Goal: Transaction & Acquisition: Purchase product/service

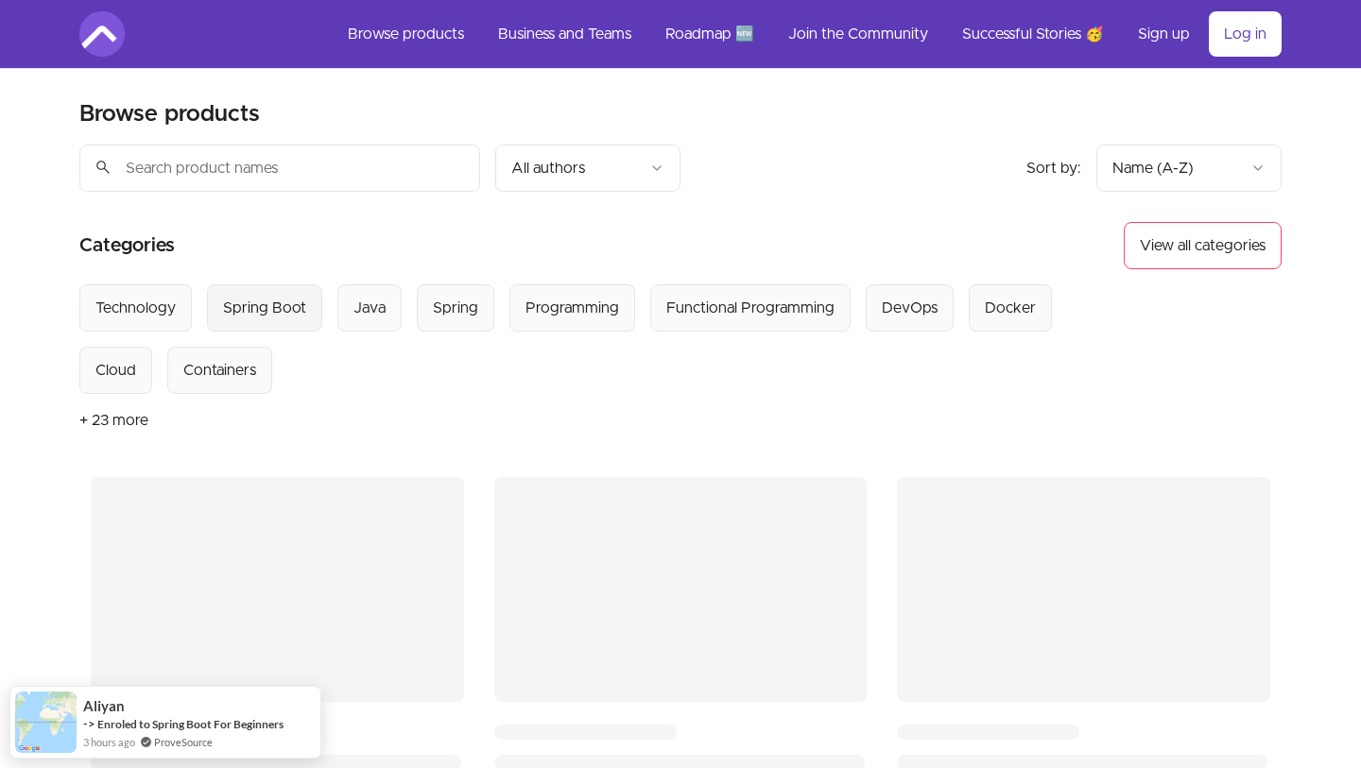
click at [288, 313] on div "Spring Boot" at bounding box center [264, 308] width 83 height 23
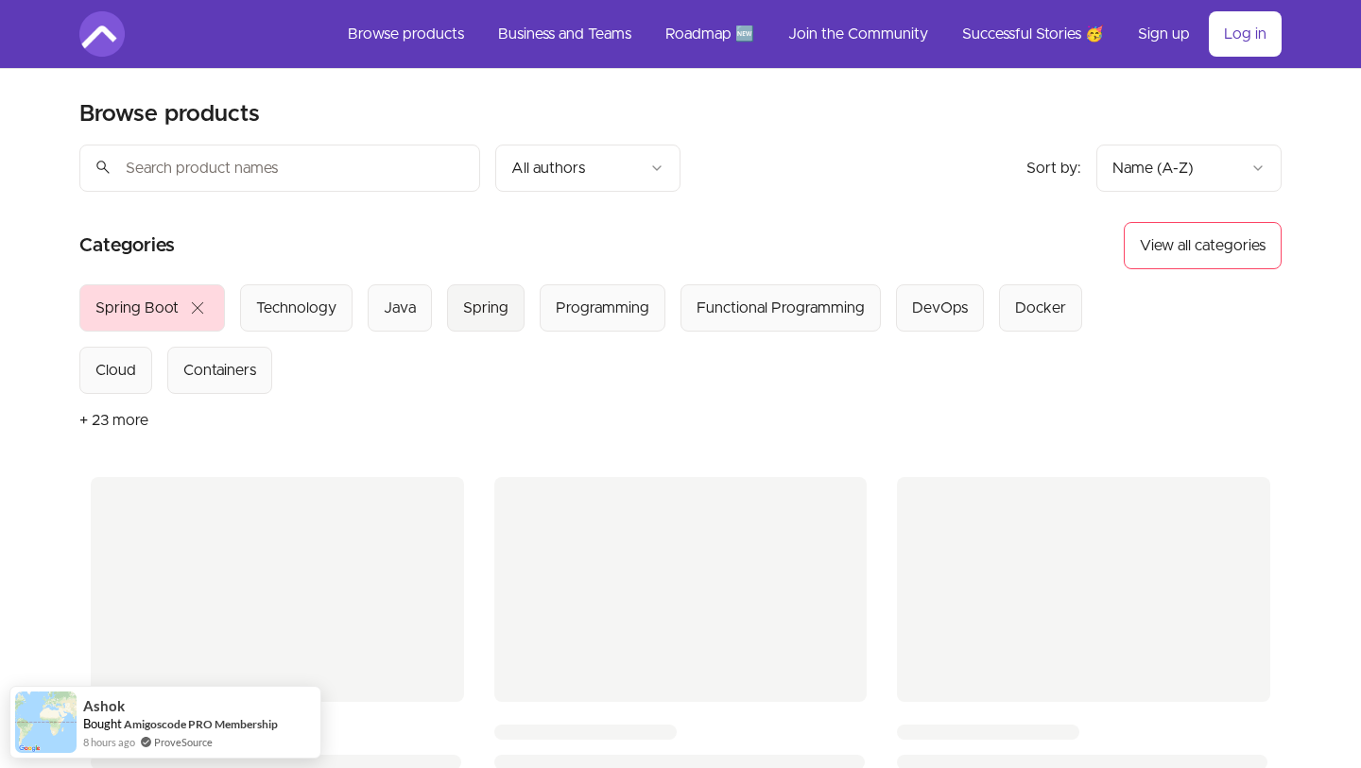
click at [497, 315] on div "Spring" at bounding box center [485, 308] width 45 height 23
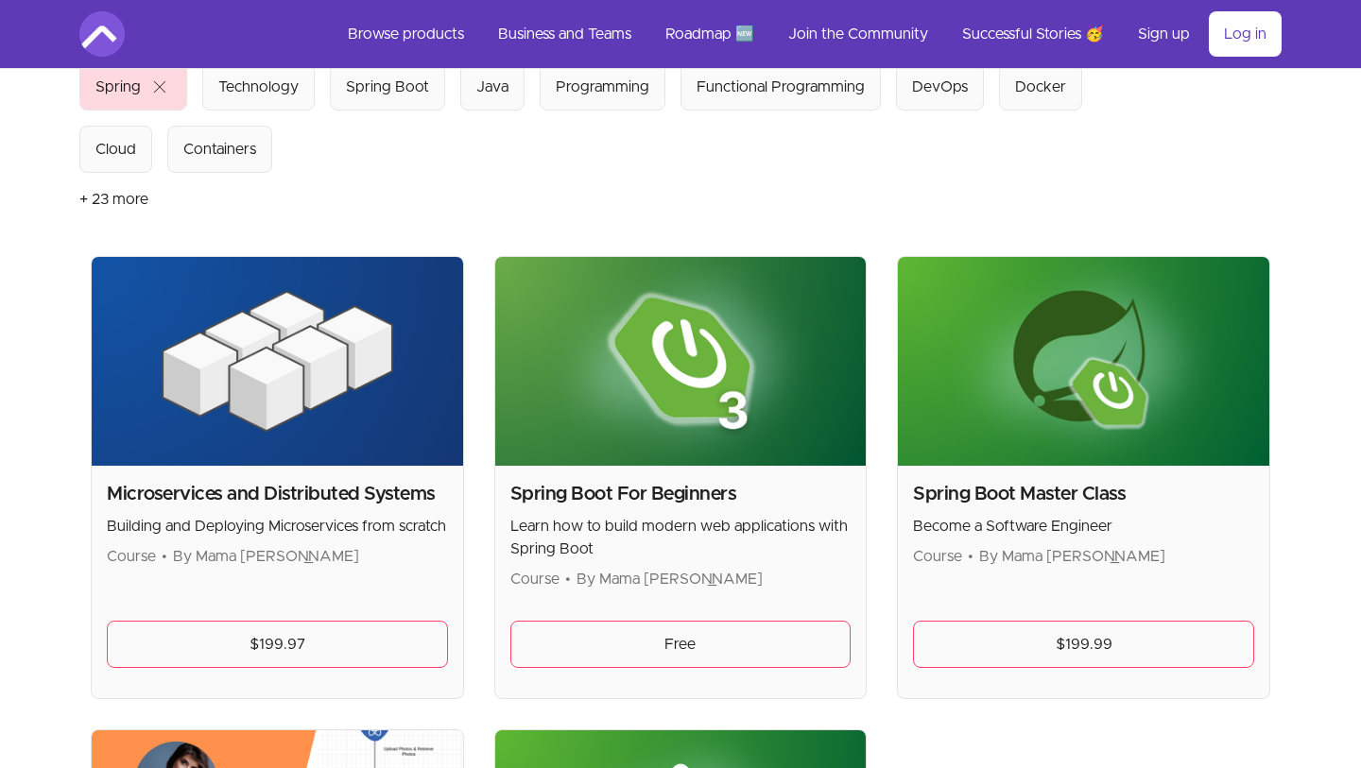
scroll to position [235, 0]
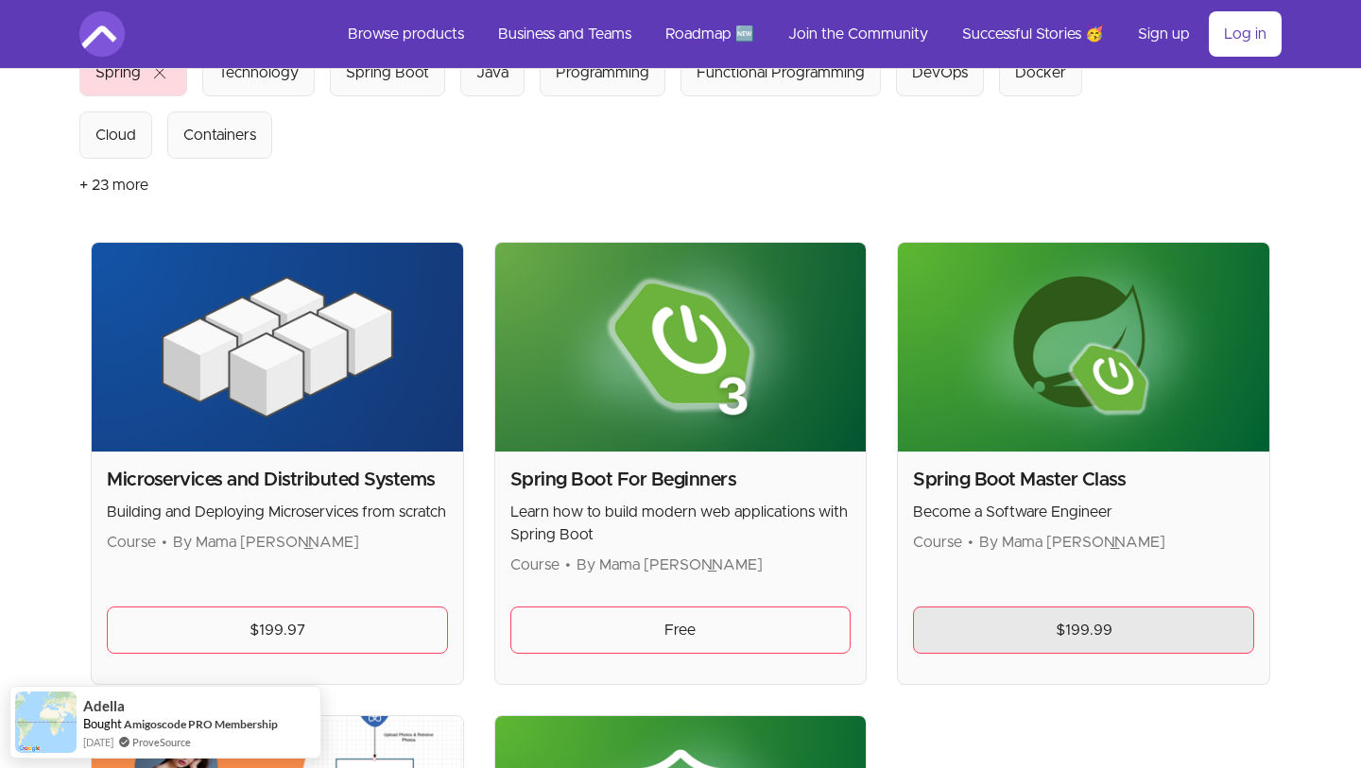
click at [1053, 625] on link "$199.99" at bounding box center [1083, 630] width 341 height 47
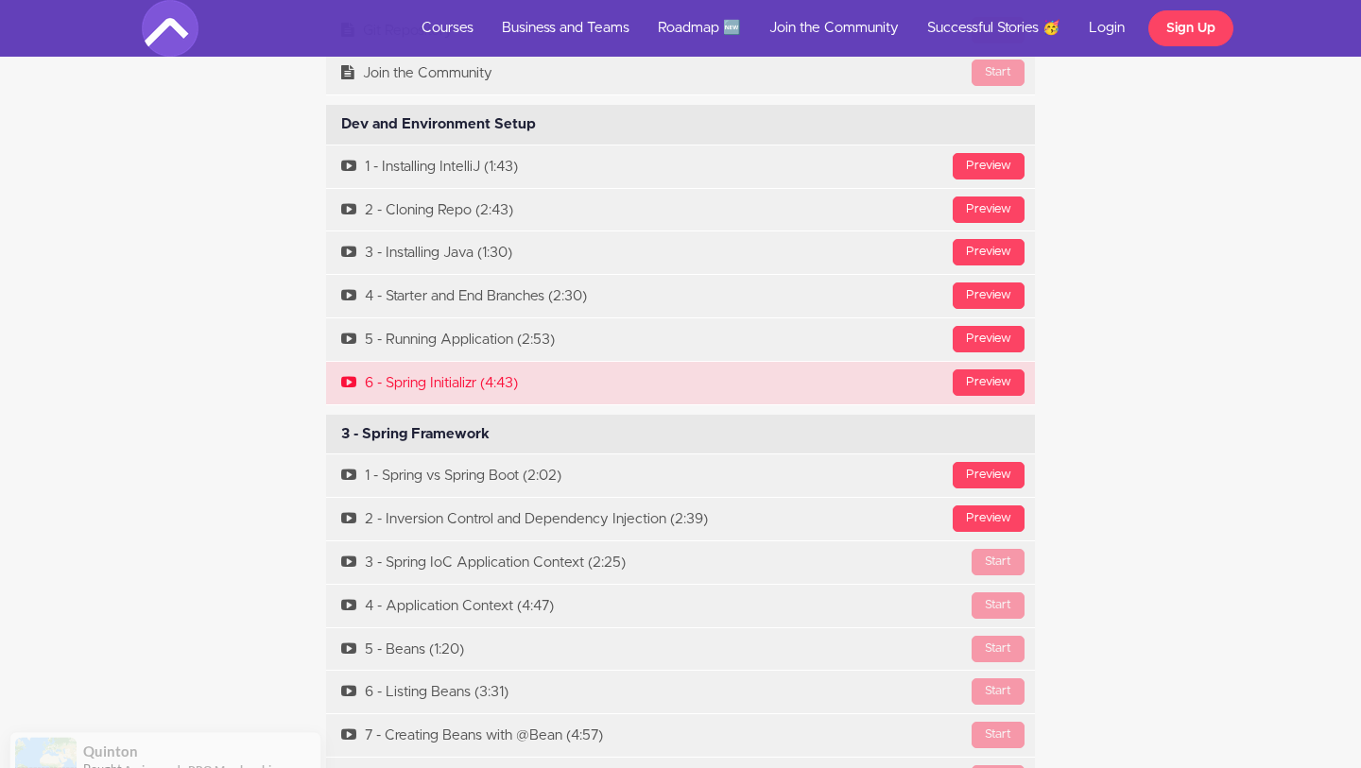
scroll to position [6078, 0]
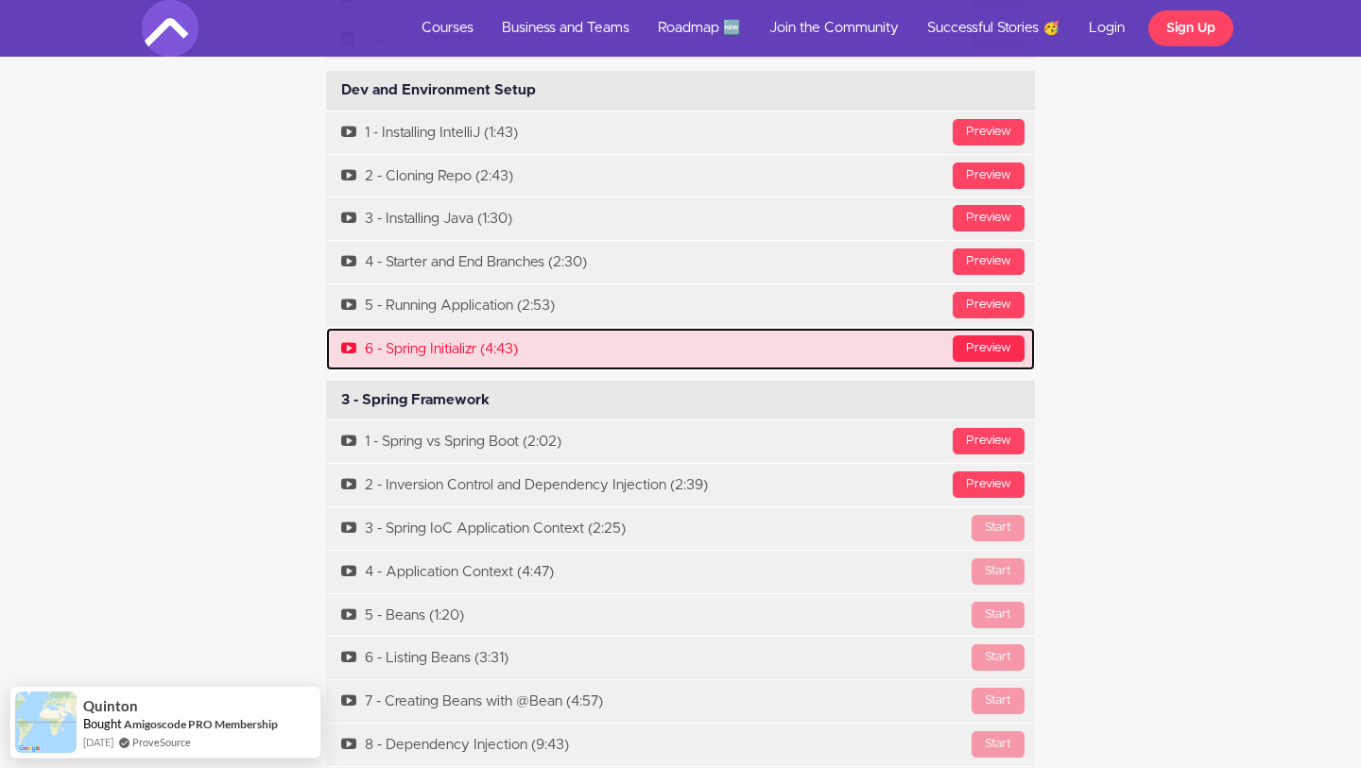
click at [976, 336] on div "Preview" at bounding box center [989, 349] width 72 height 26
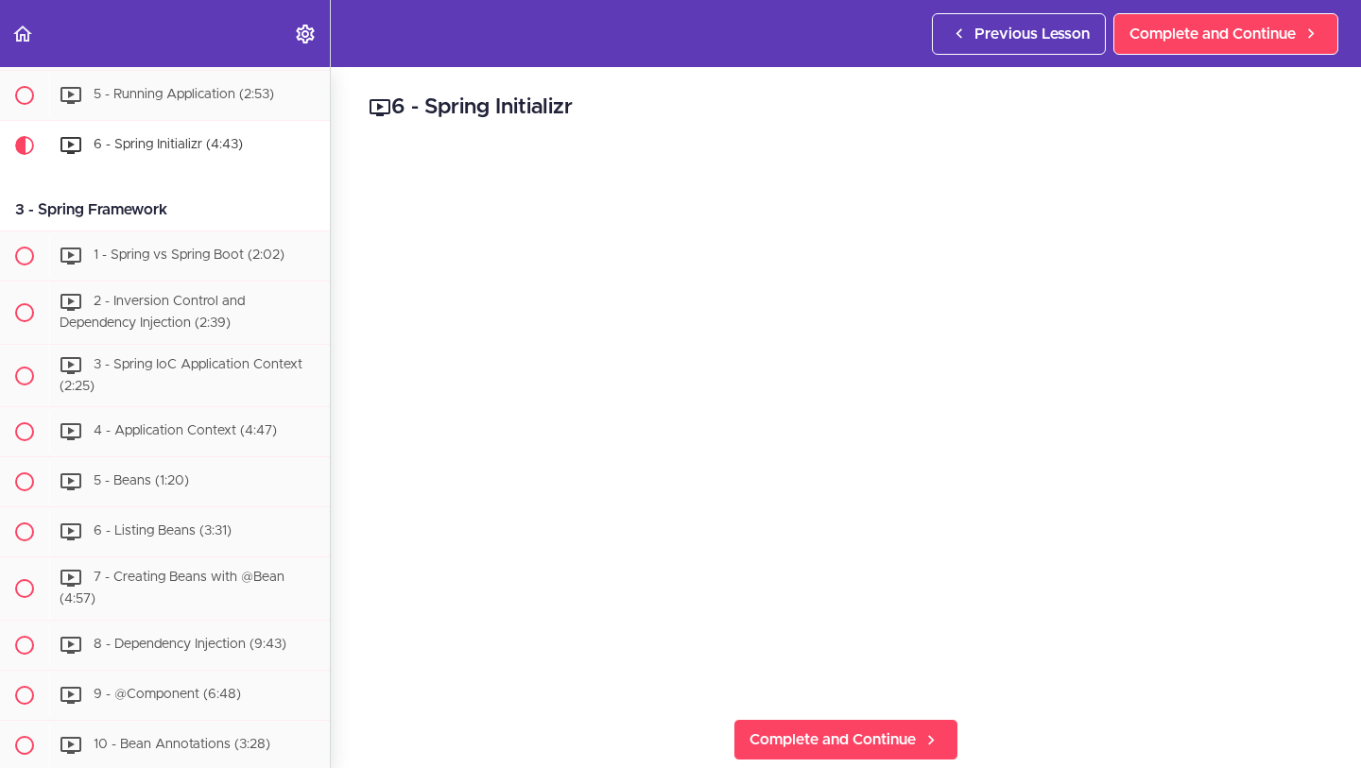
scroll to position [559, 0]
